Goal: Transaction & Acquisition: Purchase product/service

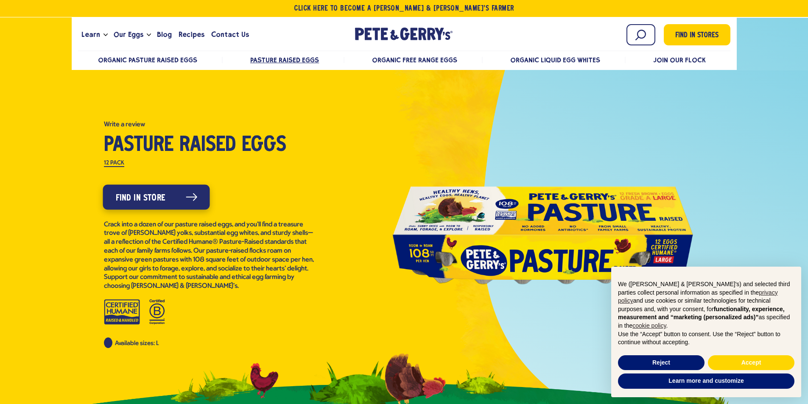
drag, startPoint x: 188, startPoint y: 184, endPoint x: 176, endPoint y: 193, distance: 15.8
click at [187, 184] on div "Pasture Raised Eggs 4.8 out of 5 stars. Read reviews for average rating value i…" at bounding box center [210, 234] width 212 height 227
click at [167, 198] on link "Find in Store" at bounding box center [156, 196] width 107 height 25
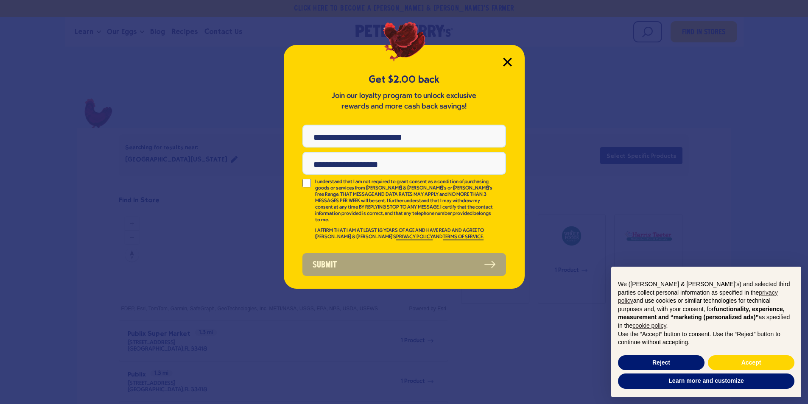
click at [510, 63] on icon "Close Modal" at bounding box center [507, 62] width 9 height 9
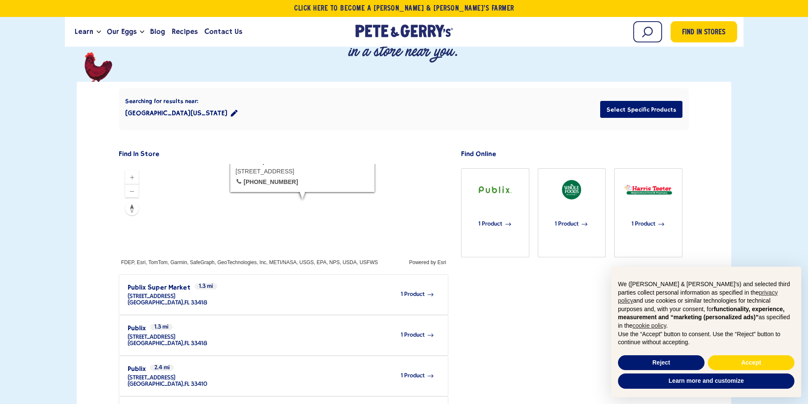
scroll to position [85, 0]
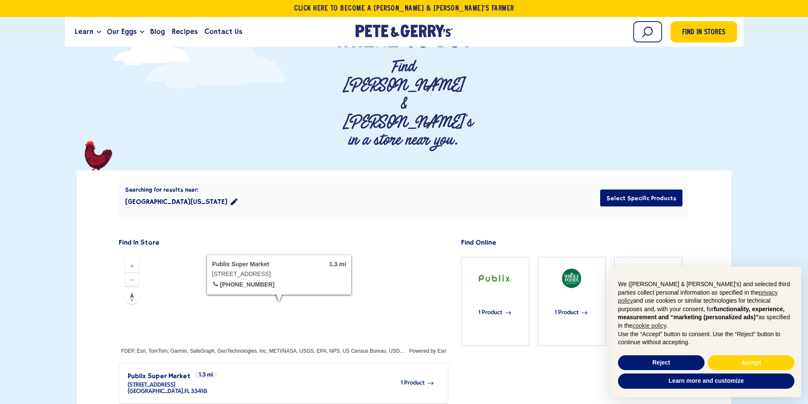
click at [232, 193] on button "Palm Beach Gardens, Florida 33418" at bounding box center [181, 201] width 112 height 17
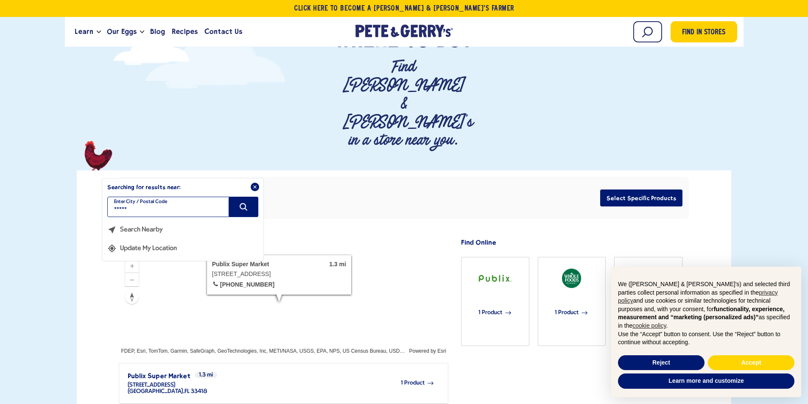
click at [177, 197] on input "*****" at bounding box center [182, 207] width 151 height 20
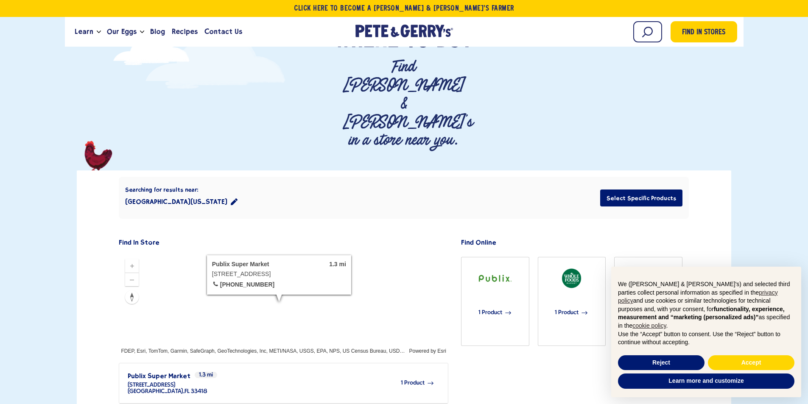
type input "*****"
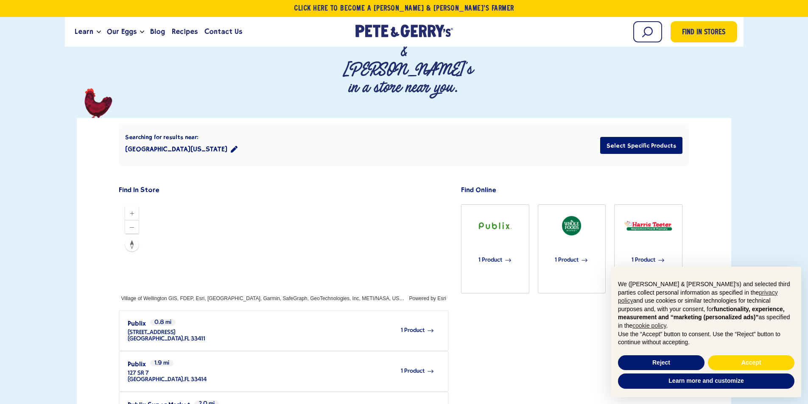
scroll to position [212, 0]
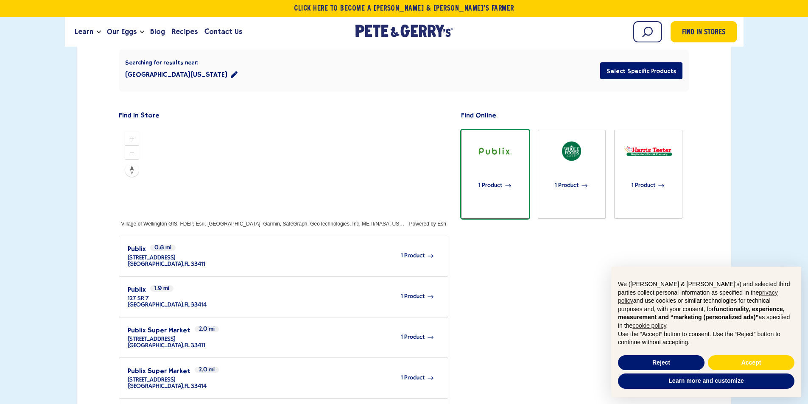
click at [491, 176] on span "1 Product" at bounding box center [490, 185] width 24 height 19
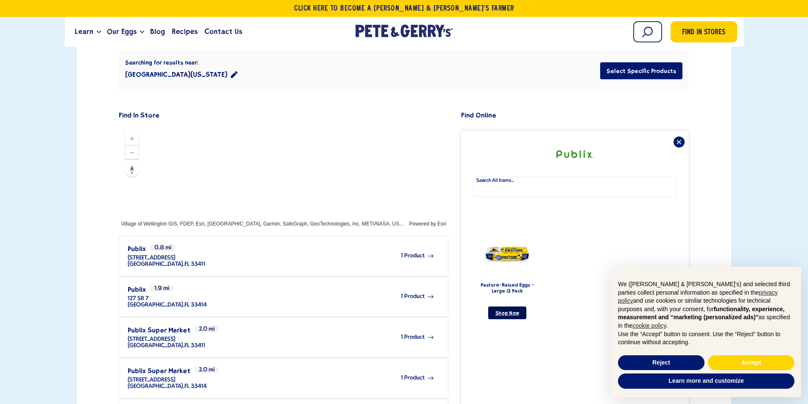
click at [508, 307] on link "Shop Now" at bounding box center [507, 313] width 38 height 13
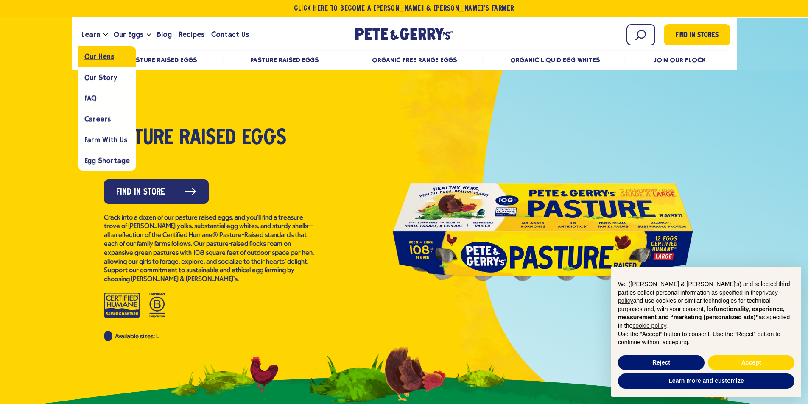
click at [100, 54] on span "Our Hens" at bounding box center [99, 57] width 30 height 8
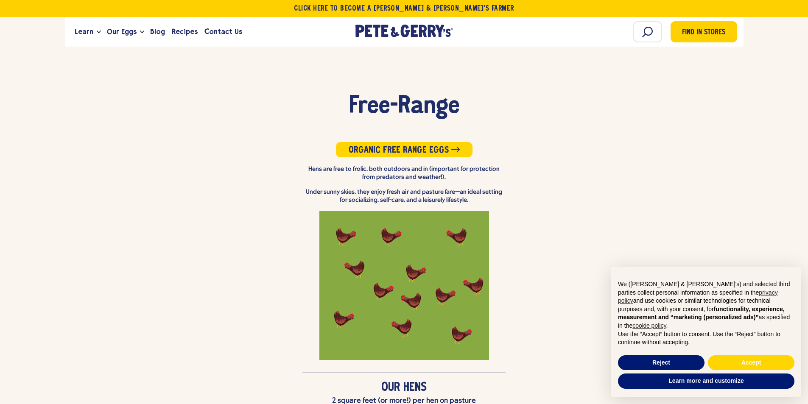
scroll to position [1653, 0]
